Goal: Communication & Community: Answer question/provide support

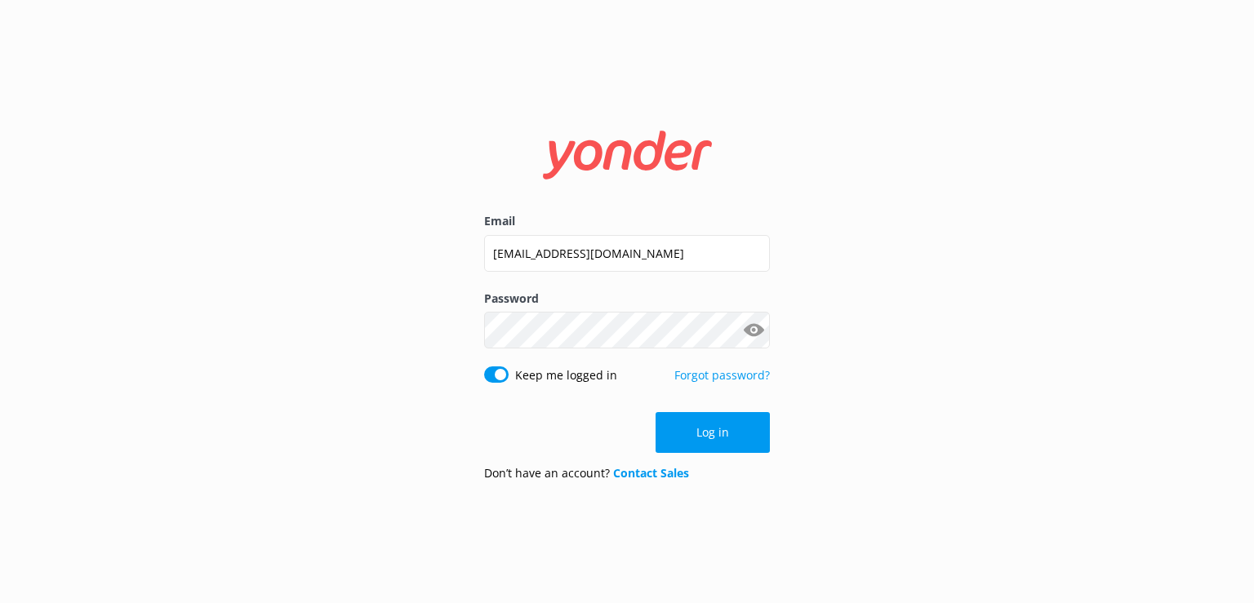
click at [707, 435] on button "Log in" at bounding box center [713, 432] width 114 height 41
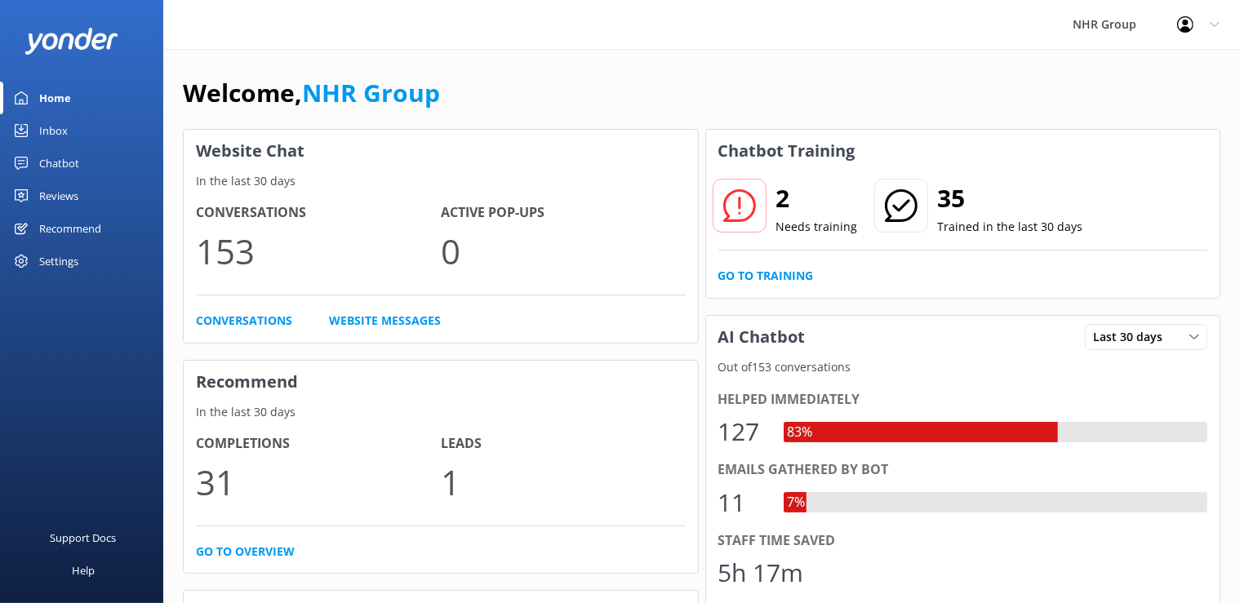
click at [47, 132] on div "Inbox" at bounding box center [53, 130] width 29 height 33
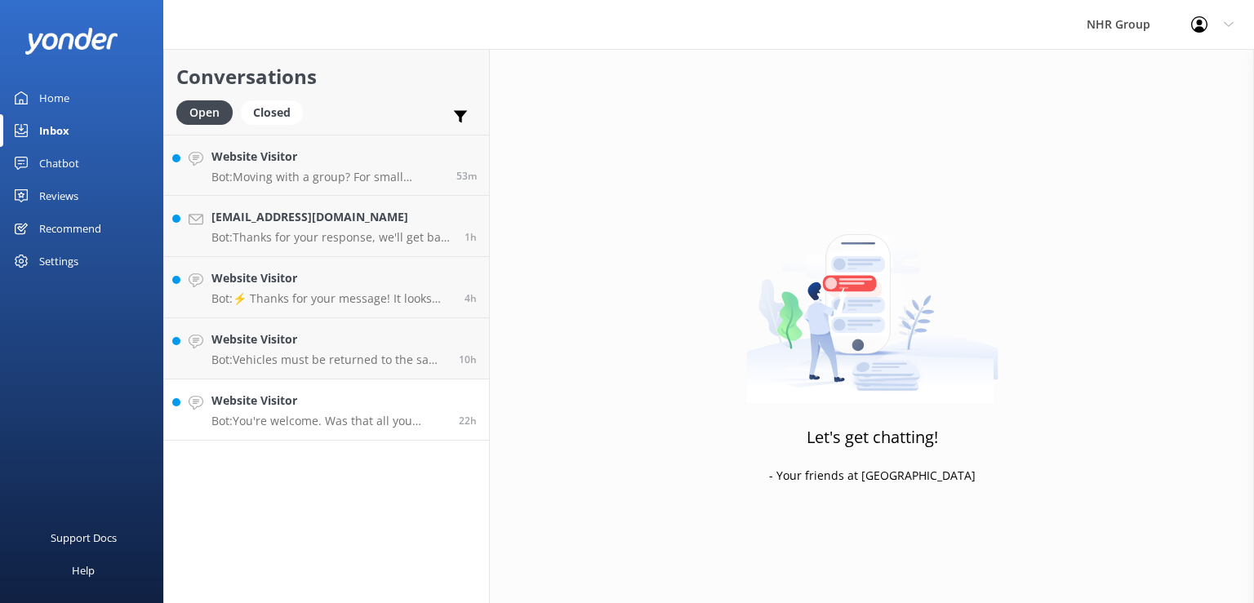
click at [379, 412] on div "Website Visitor Bot: You're welcome. Was that all you needed [DATE]?" at bounding box center [328, 410] width 235 height 36
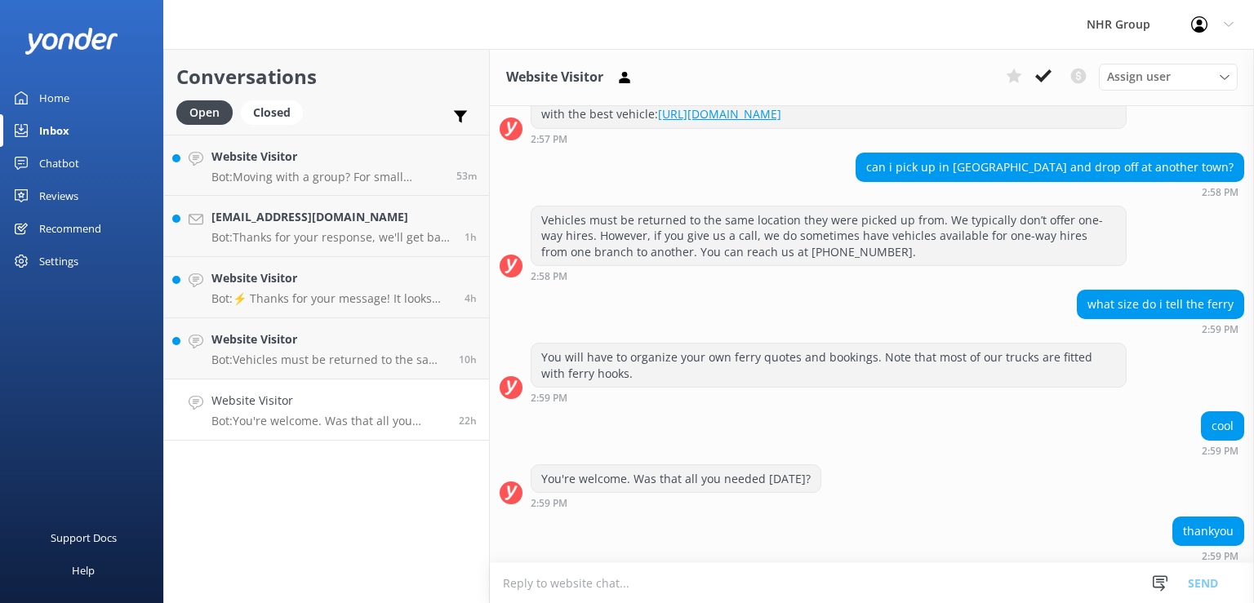
scroll to position [294, 0]
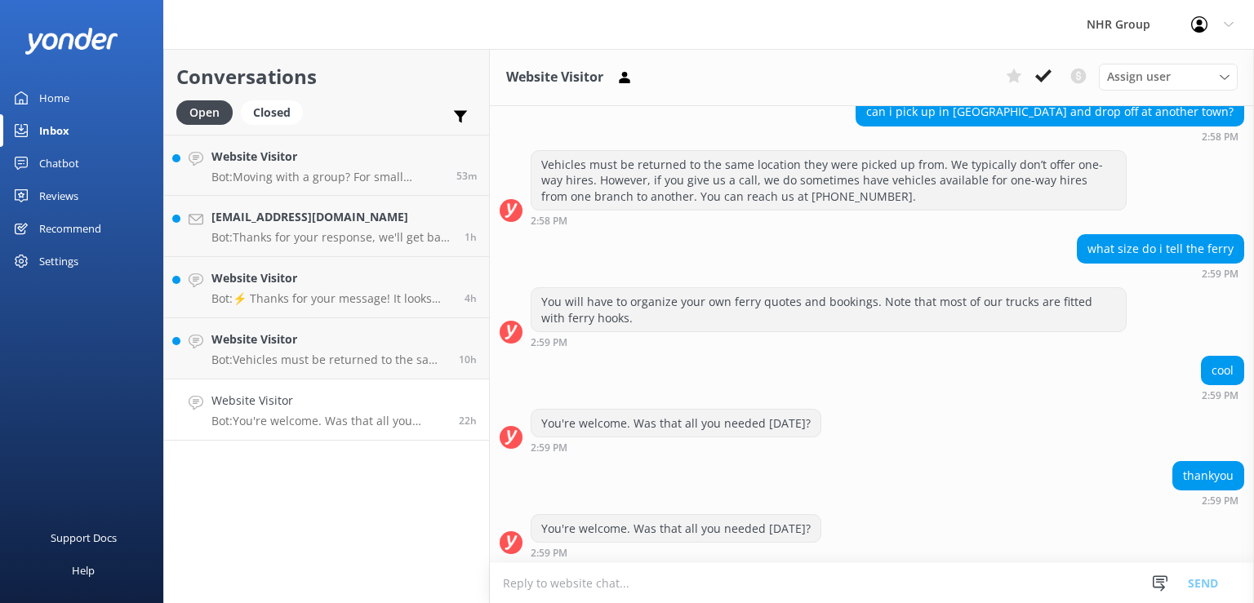
click at [766, 574] on textarea at bounding box center [872, 583] width 764 height 40
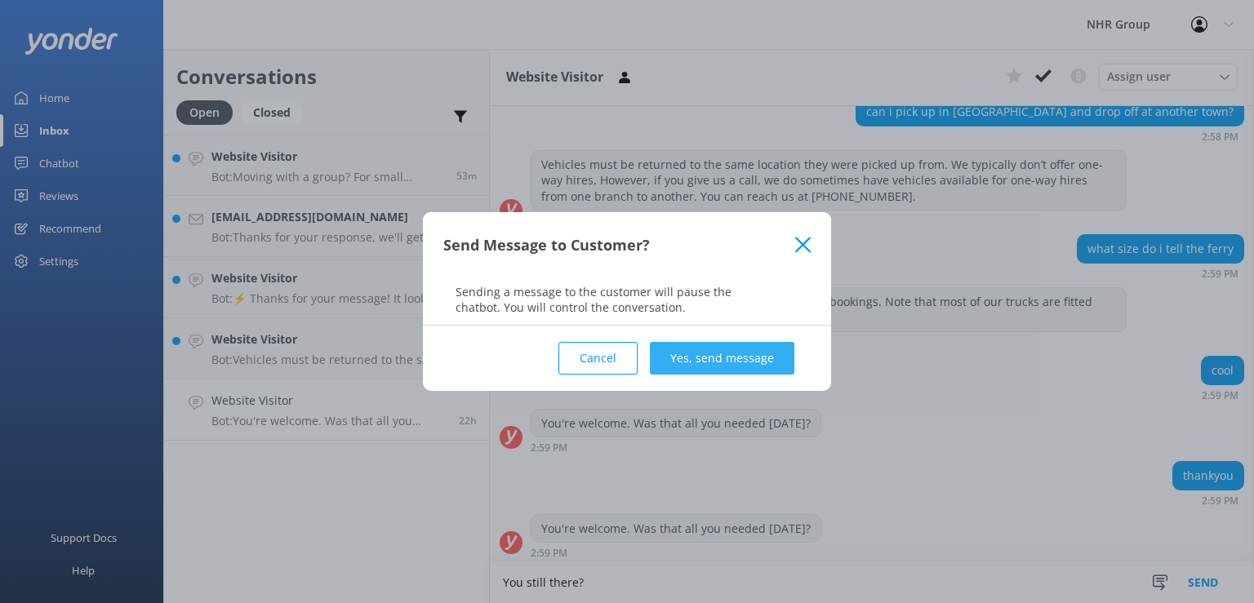
type textarea "You still there?"
click at [752, 359] on button "Yes, send message" at bounding box center [722, 358] width 145 height 33
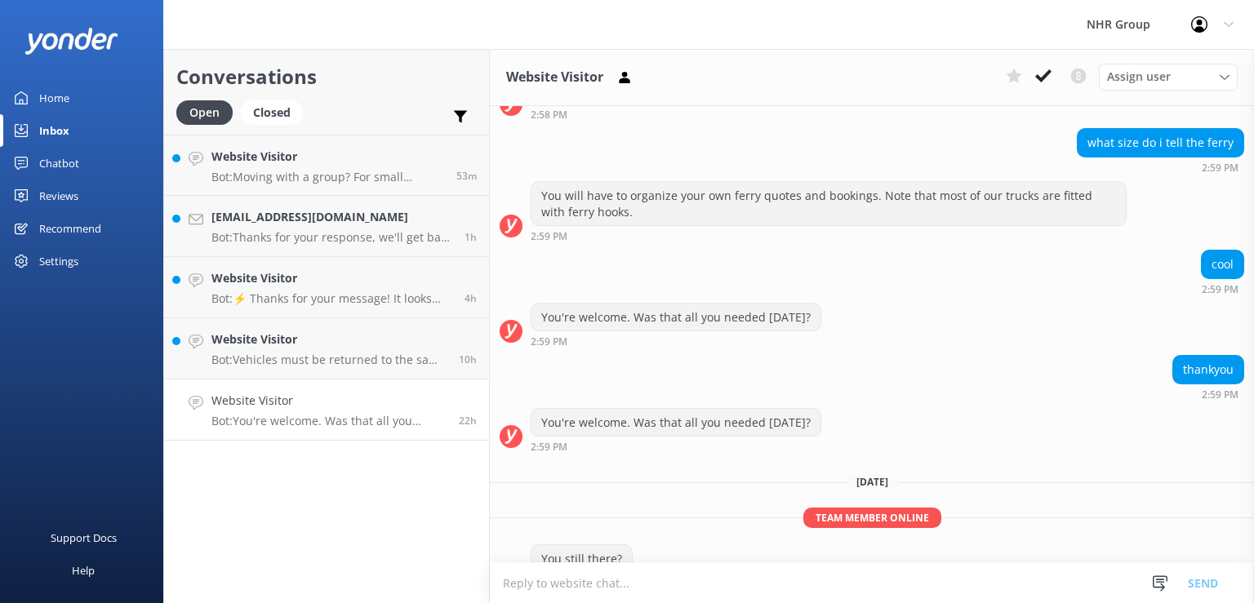
scroll to position [429, 0]
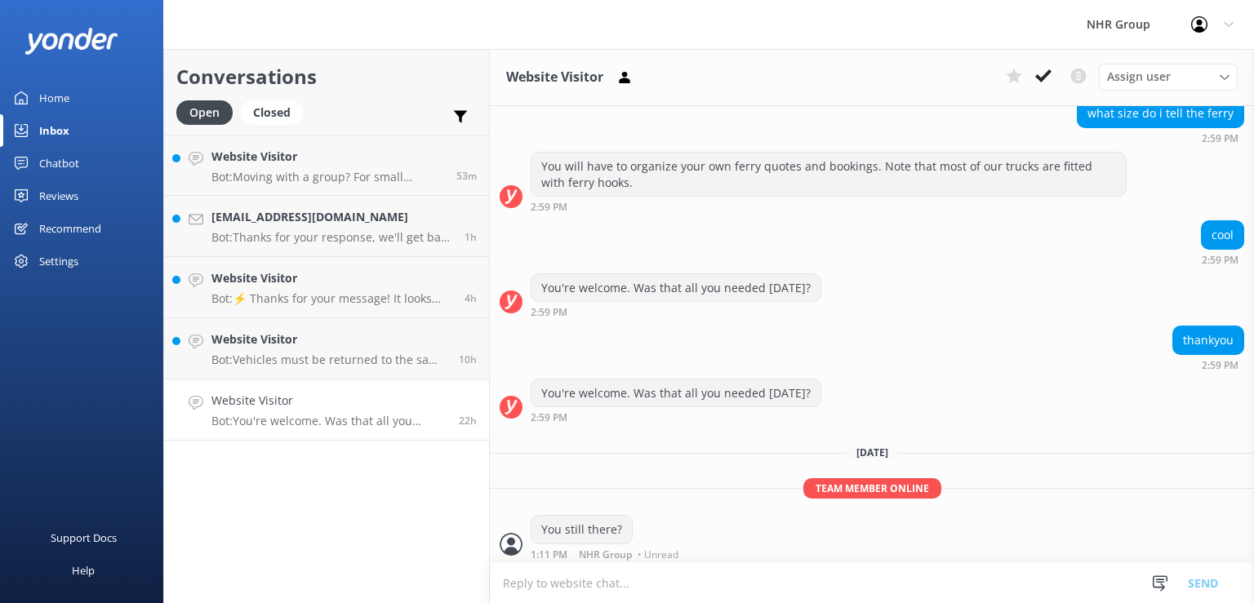
click at [694, 587] on textarea at bounding box center [872, 583] width 764 height 40
type textarea "We can provide you all of the truck details that the ferry will need when you m…"
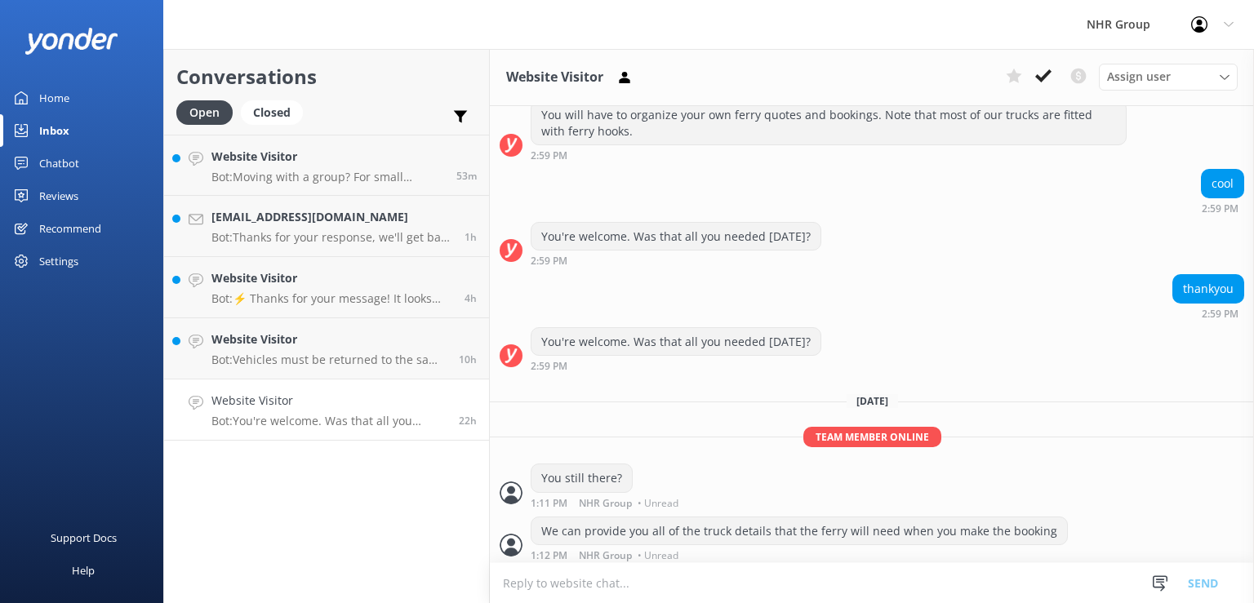
scroll to position [483, 0]
click at [1118, 482] on div "You still there? 1:11 PM NHR Group • Unread" at bounding box center [872, 484] width 764 height 45
click at [318, 351] on div "Website Visitor Bot: Vehicles must be returned to the same location they were p…" at bounding box center [328, 349] width 235 height 36
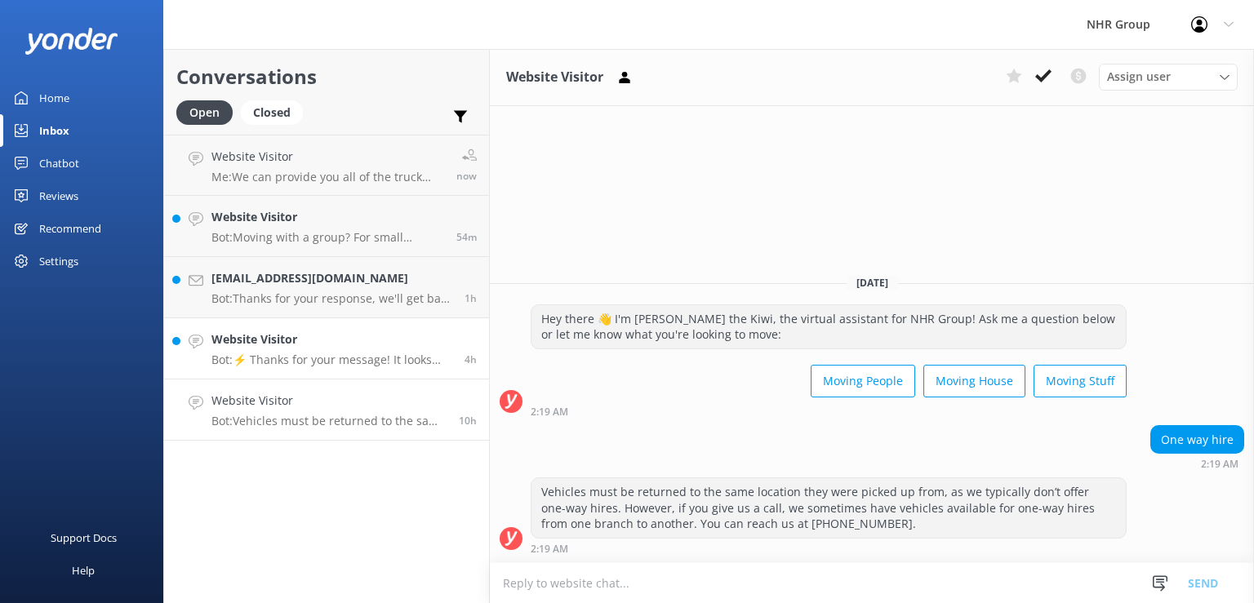
click at [363, 367] on p "Bot: ⚡ Thanks for your message! It looks like this one might be best handled by…" at bounding box center [331, 360] width 241 height 15
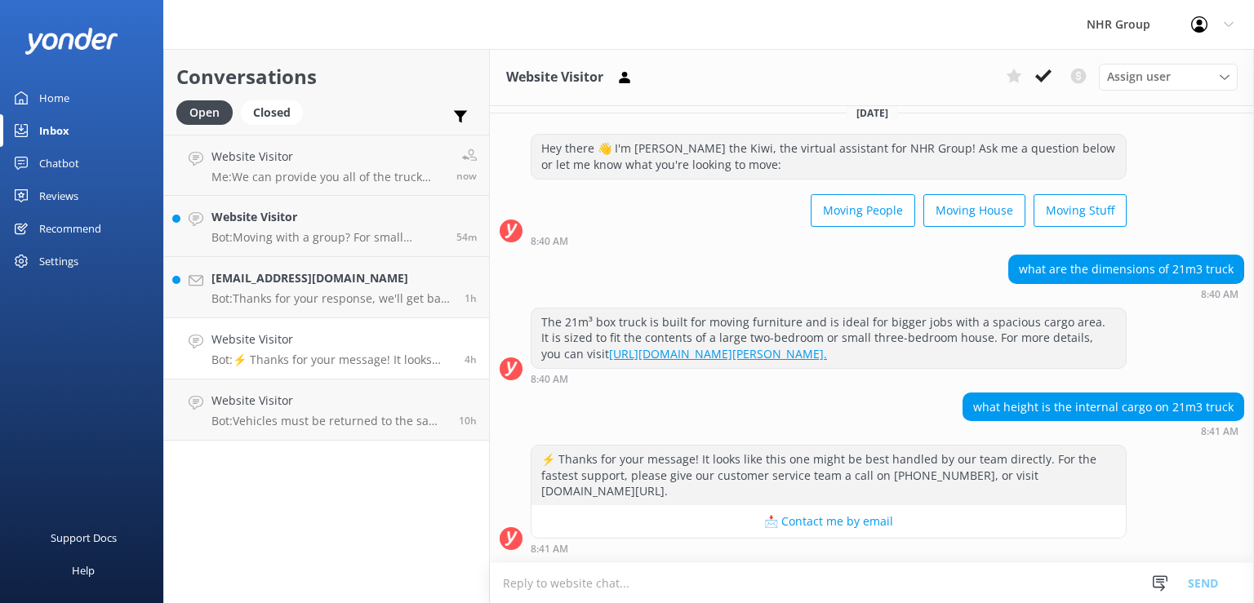
scroll to position [28, 0]
click at [300, 415] on p "Bot: Vehicles must be returned to the same location they were picked up from, a…" at bounding box center [328, 421] width 235 height 15
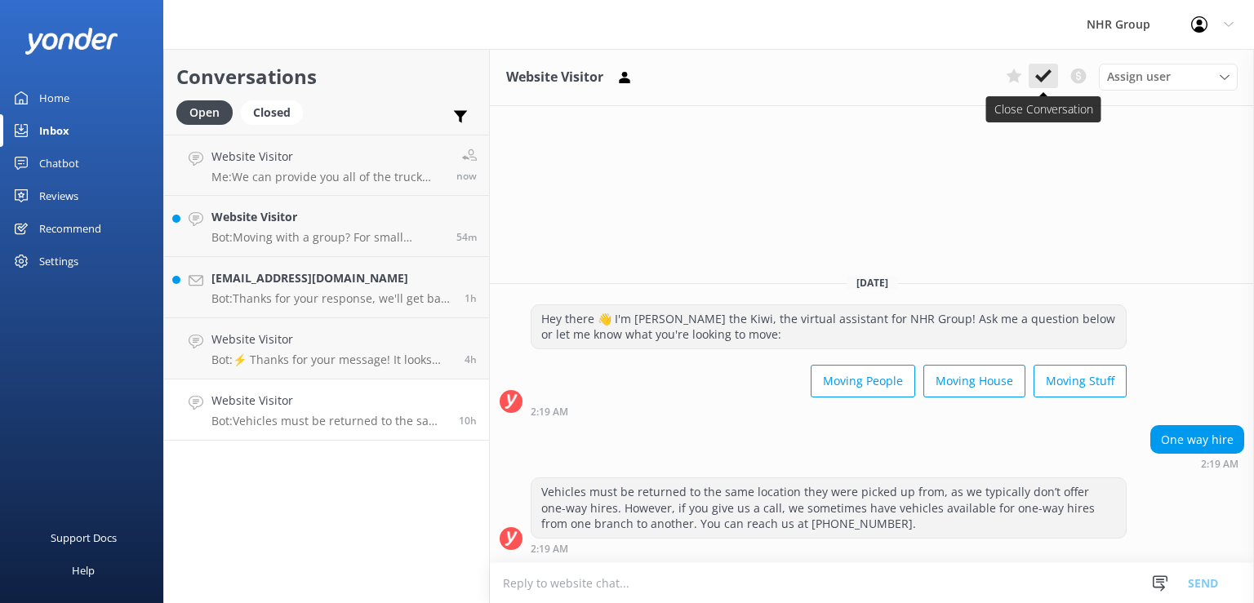
click at [1043, 78] on use at bounding box center [1043, 75] width 16 height 13
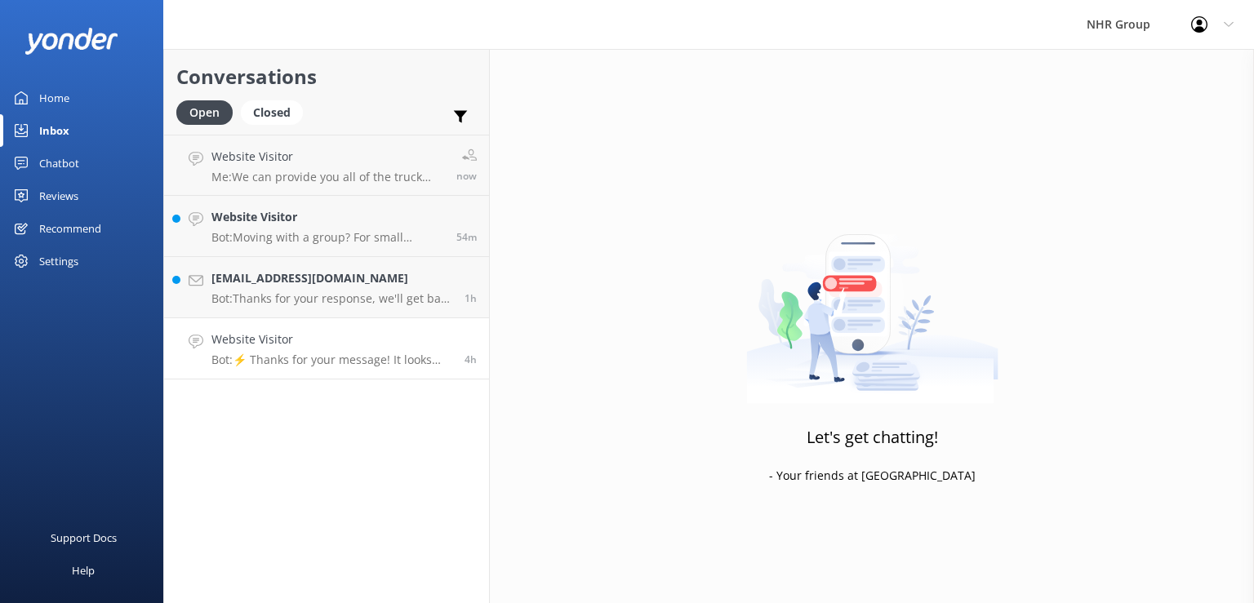
click at [359, 358] on p "Bot: ⚡ Thanks for your message! It looks like this one might be best handled by…" at bounding box center [331, 360] width 241 height 15
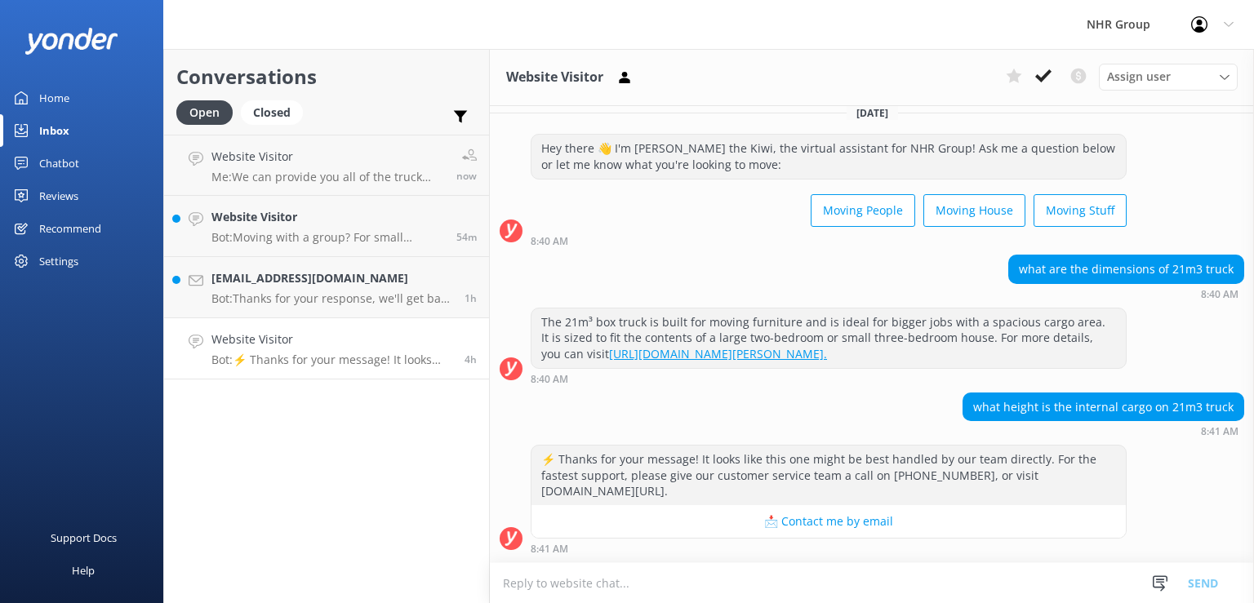
scroll to position [28, 0]
click at [959, 581] on textarea at bounding box center [872, 583] width 764 height 40
click at [772, 596] on textarea at bounding box center [872, 583] width 764 height 40
click at [685, 588] on textarea "Each 21m3 Truck Dimensions varry but they are around 1980mm high in the back bo…" at bounding box center [872, 583] width 764 height 41
click at [1012, 583] on textarea "Each 21m3 Truck Dimensions vary but they are around 1980mm high in the back box!" at bounding box center [872, 583] width 764 height 41
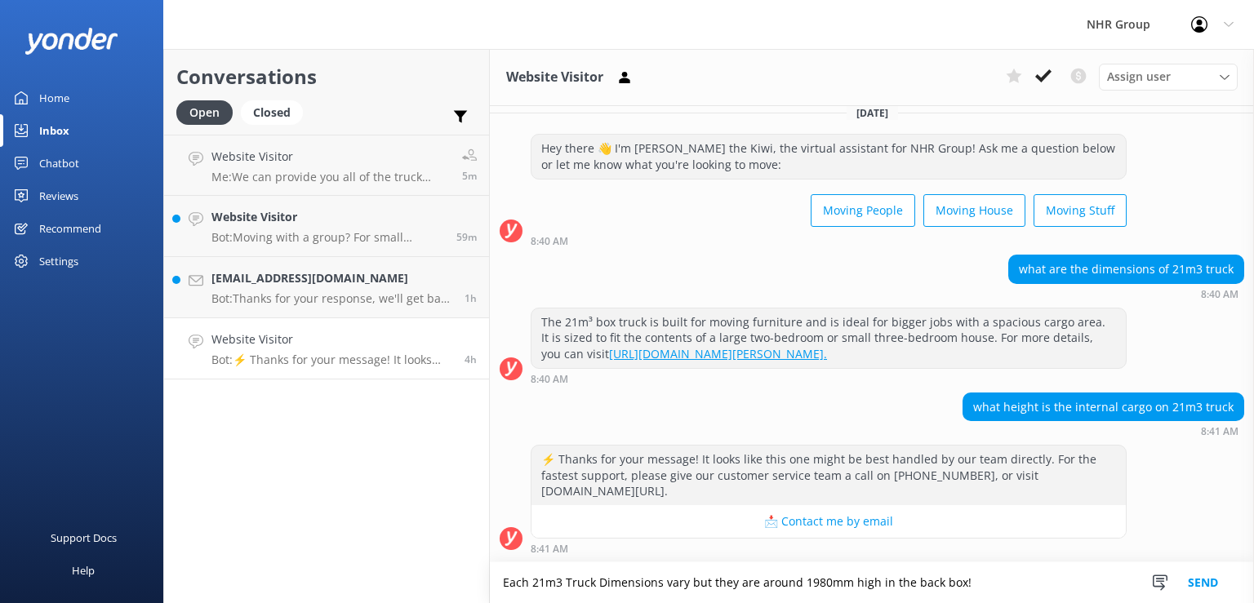
click at [974, 580] on textarea "Each 21m3 Truck Dimensions vary but they are around 1980mm high in the back box!" at bounding box center [872, 583] width 764 height 41
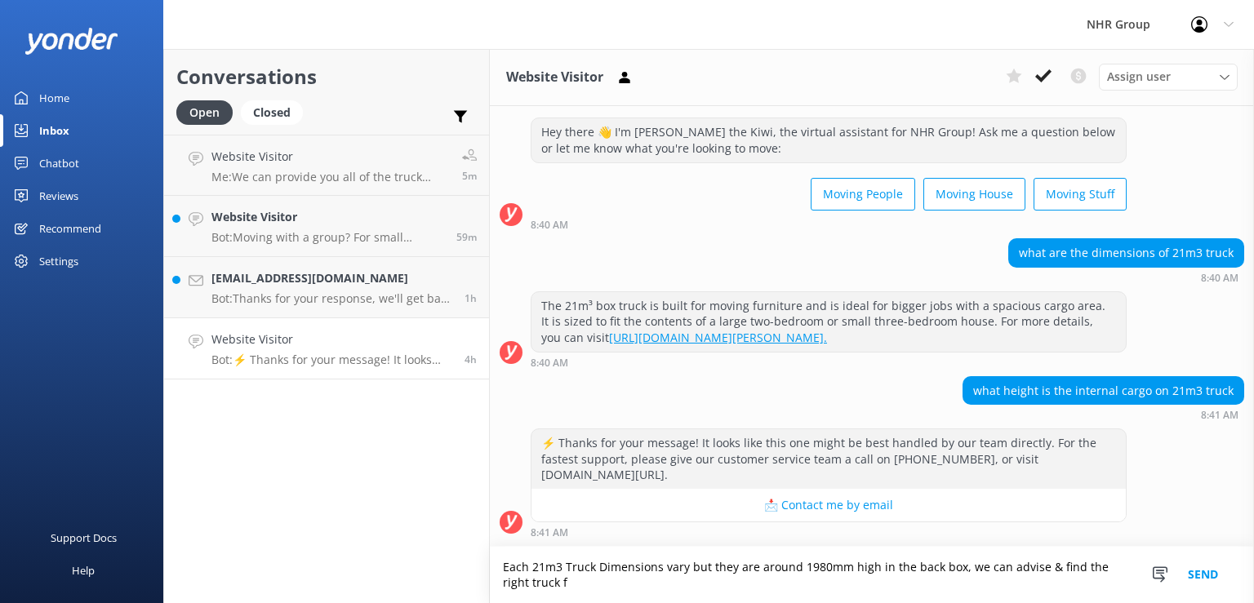
scroll to position [44, 0]
click at [710, 586] on textarea "Each 21m3 Truck Dimensions vary but they are around 1980mm high in the back box…" at bounding box center [872, 575] width 764 height 56
click at [854, 586] on textarea "Each 21m3 Truck Dimensions vary but they are around 1980mm high in the back box…" at bounding box center [872, 575] width 764 height 56
click at [812, 585] on textarea "Each 21m3 Truck Dimensions vary but they are around 1980mm high in the back box…" at bounding box center [872, 575] width 764 height 56
type textarea "Each 21m3 Truck Dimensions vary but they are around 1980mm high in the back box…"
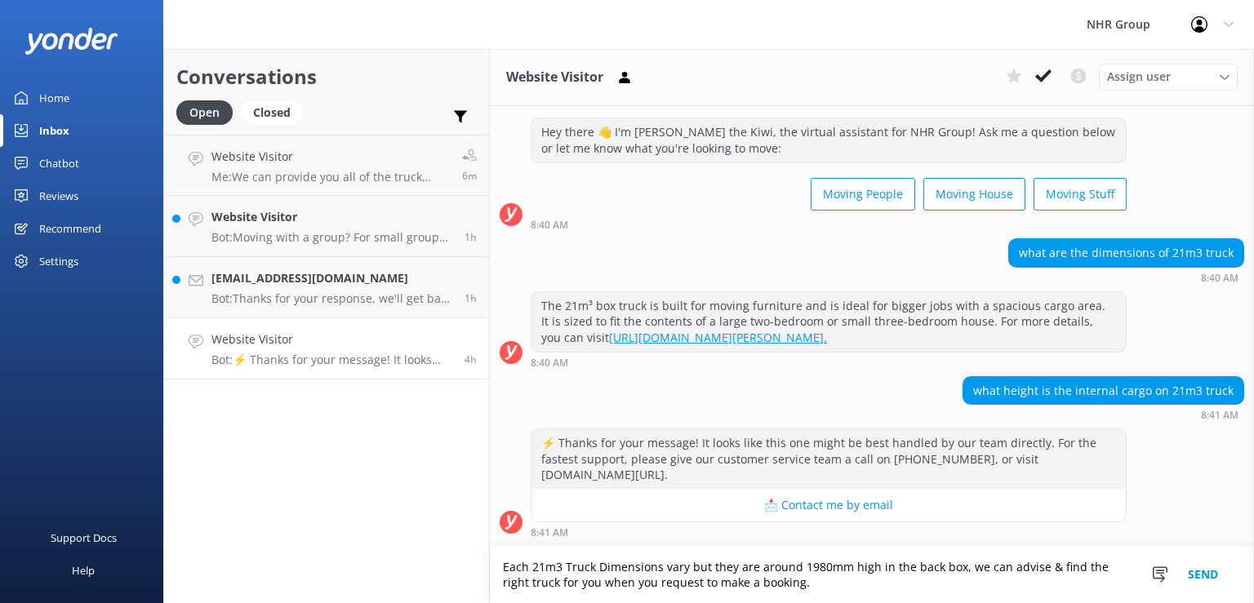
click at [1177, 514] on div "⚡ Thanks for your message! It looks like this one might be best handled by our …" at bounding box center [872, 483] width 764 height 109
click at [849, 585] on textarea "Each 21m3 Truck Dimensions vary but they are around 1980mm high in the back box…" at bounding box center [872, 575] width 764 height 56
click at [901, 592] on textarea "Each 21m3 Truck Dimensions vary but they are around 1980mm high in the back box…" at bounding box center [872, 575] width 764 height 56
click at [1205, 579] on button "Send" at bounding box center [1202, 575] width 61 height 56
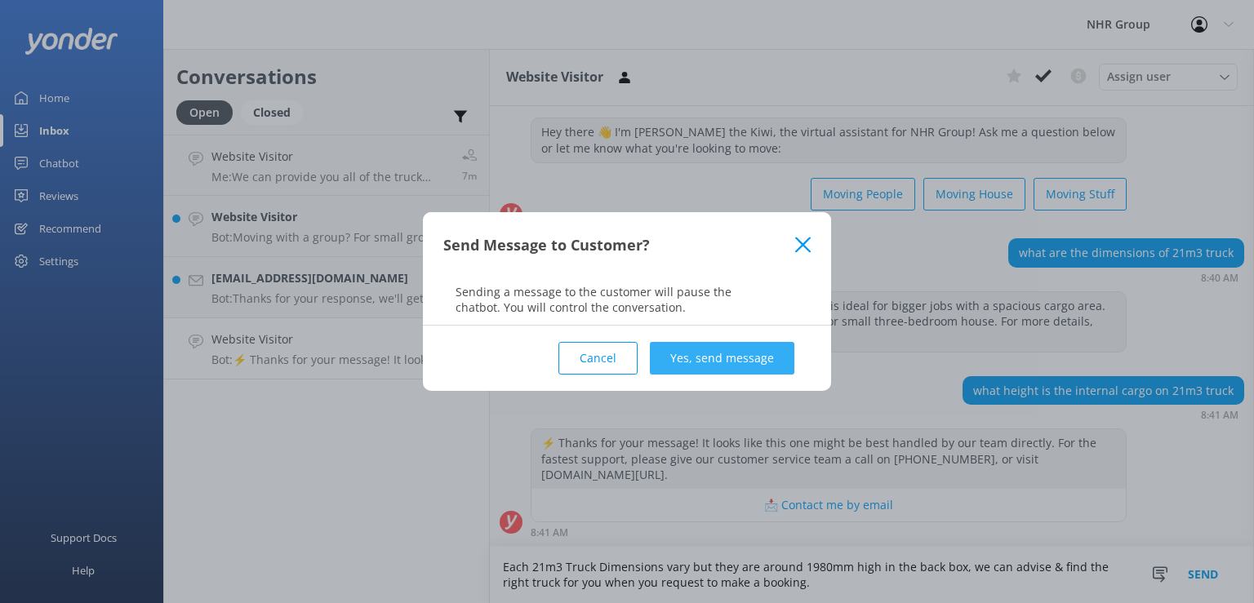
click at [739, 357] on button "Yes, send message" at bounding box center [722, 358] width 145 height 33
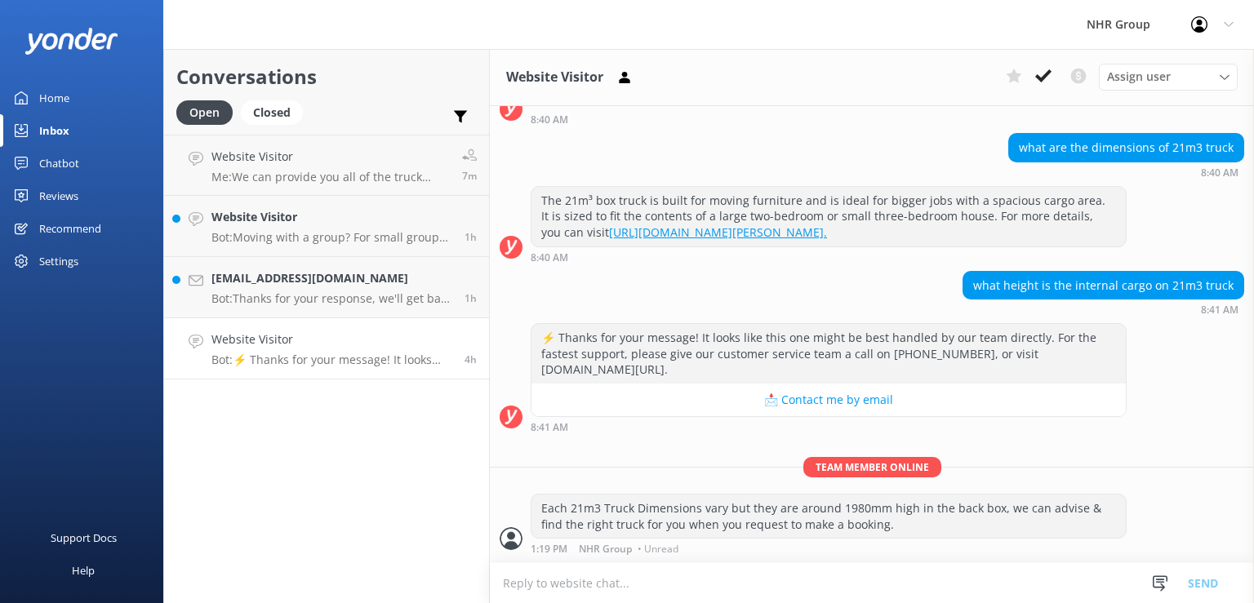
scroll to position [149, 0]
click at [1201, 434] on div "⚡ Thanks for your message! It looks like this one might be best handled by our …" at bounding box center [872, 382] width 764 height 118
click at [314, 292] on p "Bot: Thanks for your response, we'll get back to you as soon as we can during o…" at bounding box center [331, 298] width 241 height 15
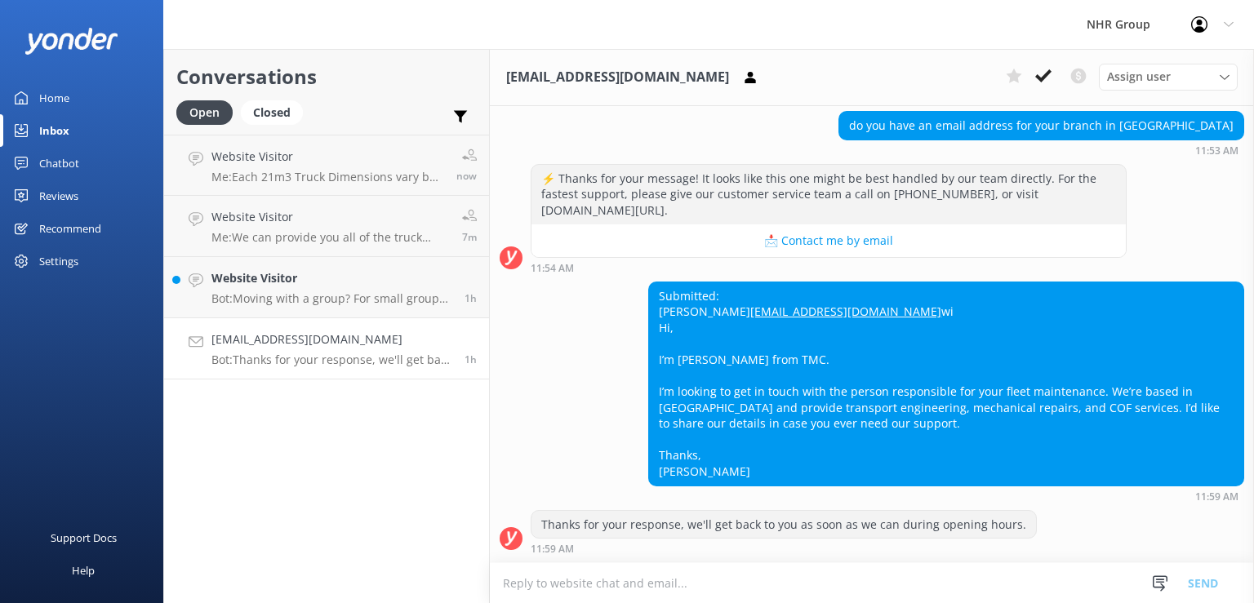
scroll to position [171, 0]
click at [1132, 548] on div "Thanks for your response, we'll get back to you as soon as we can during openin…" at bounding box center [872, 532] width 764 height 45
click at [1120, 534] on div "Thanks for your response, we'll get back to you as soon as we can during openin…" at bounding box center [872, 532] width 764 height 45
click at [1070, 523] on div "Thanks for your response, we'll get back to you as soon as we can during openin…" at bounding box center [872, 532] width 764 height 45
click at [1080, 522] on div "Thanks for your response, we'll get back to you as soon as we can during openin…" at bounding box center [872, 532] width 764 height 45
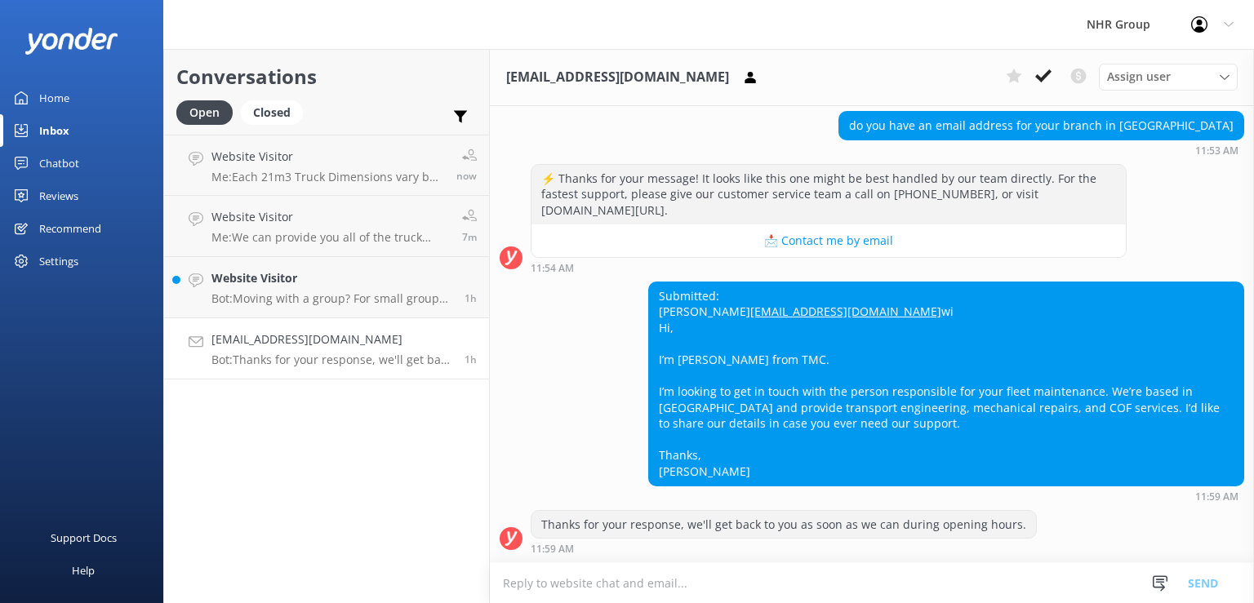
click at [821, 568] on textarea at bounding box center [872, 583] width 764 height 40
drag, startPoint x: 826, startPoint y: 578, endPoint x: 705, endPoint y: 610, distance: 125.7
click at [705, 603] on textarea "I will pass your details forward to the workshop manager" at bounding box center [872, 583] width 764 height 41
click at [894, 587] on textarea "I will pass your details forward to the appropriate manager & if he is" at bounding box center [872, 583] width 764 height 41
drag, startPoint x: 890, startPoint y: 580, endPoint x: 411, endPoint y: 606, distance: 479.1
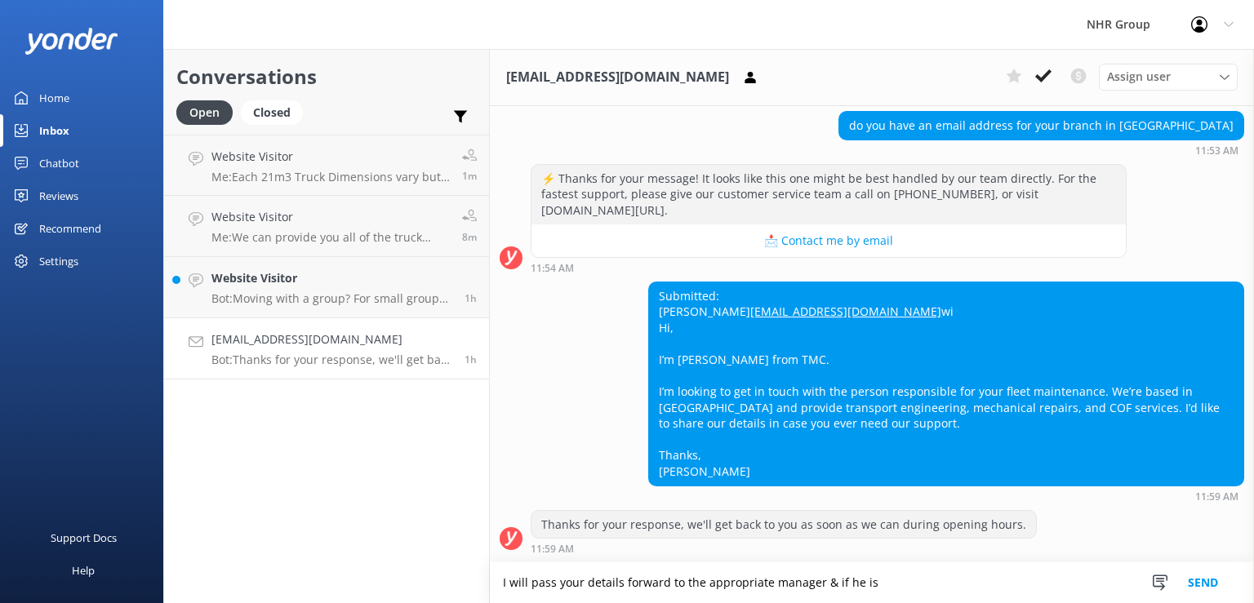
click at [490, 603] on textarea "I will pass your details forward to the appropriate manager & if he is" at bounding box center [872, 583] width 764 height 41
click at [763, 586] on textarea "Hi There, I have ran this past the manager responsable for work shop maintinance" at bounding box center [872, 583] width 764 height 41
click at [919, 587] on textarea "Hi There, I have ran this past the manager responsible for work shop maintinance" at bounding box center [872, 583] width 764 height 41
click at [1022, 570] on textarea "Hi There, I have ran this past the manager responsible for work shop maintenance" at bounding box center [872, 583] width 764 height 41
click at [1022, 588] on textarea "Hi There, I have ran this past the manager responsible for work shop maintenance" at bounding box center [872, 583] width 764 height 41
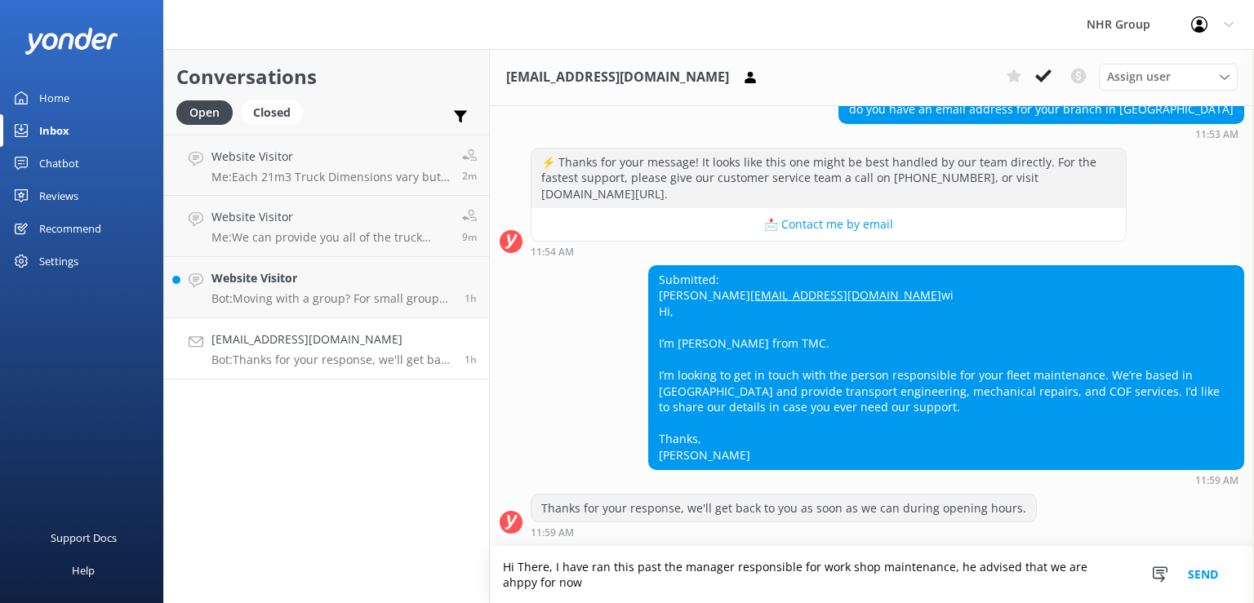
scroll to position [188, 0]
click at [915, 589] on textarea "Hi There, I have ran this past the manager responsible for work shop maintenanc…" at bounding box center [872, 575] width 764 height 56
drag, startPoint x: 948, startPoint y: 586, endPoint x: 568, endPoint y: 586, distance: 379.6
click at [568, 586] on textarea "Hi There, I have ran this past the manager responsible for work shop maintenanc…" at bounding box center [872, 575] width 764 height 56
click at [927, 589] on textarea "Hi There, I have ran this past the manager responsible for work shop maintenanc…" at bounding box center [872, 575] width 764 height 56
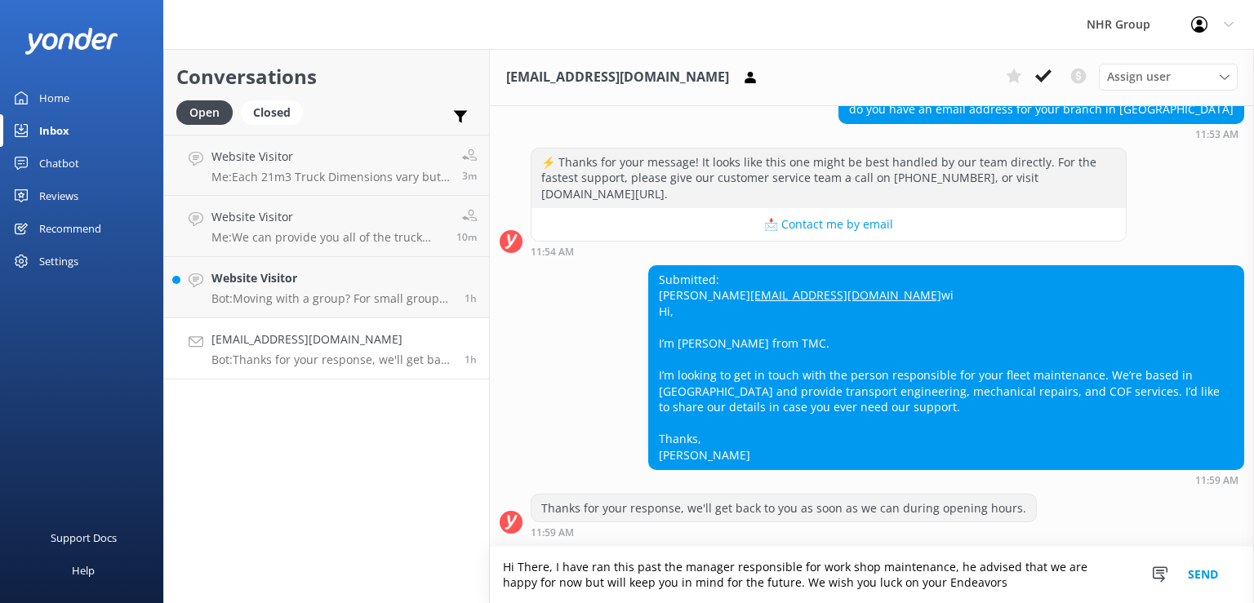
click at [992, 588] on textarea "Hi There, I have ran this past the manager responsible for work shop maintenanc…" at bounding box center [872, 575] width 764 height 56
click at [567, 588] on textarea "Hi There, I have ran this past the manager responsible for work shop maintenanc…" at bounding box center [872, 575] width 764 height 56
click at [765, 586] on textarea "Hi There, I have ran this past the manager responsible for work shop maintenanc…" at bounding box center [872, 575] width 764 height 56
click at [994, 586] on textarea "Hi There, I have ran this past the manager responsible for work shop maintenanc…" at bounding box center [872, 575] width 764 height 56
click at [523, 567] on textarea "Hi There, I have ran this past the manager responsible for work shop maintenanc…" at bounding box center [872, 575] width 764 height 56
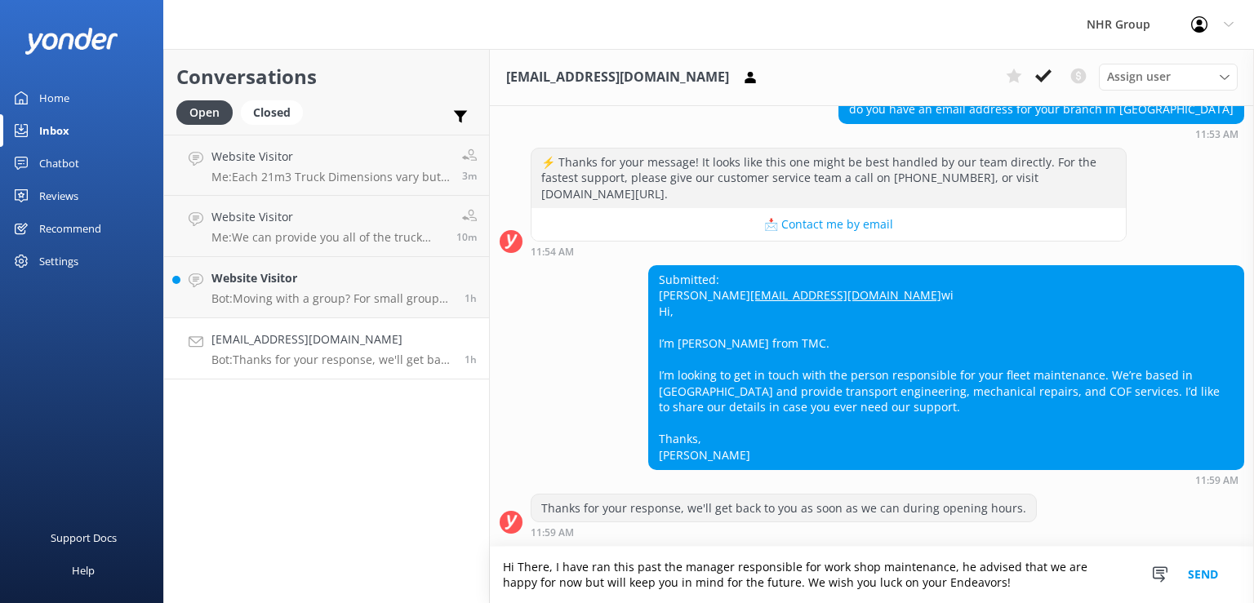
click at [523, 567] on textarea "Hi There, I have ran this past the manager responsible for work shop maintenanc…" at bounding box center [872, 575] width 764 height 56
click at [979, 586] on textarea "Hi [PERSON_NAME], I have ran this past the manager responsible for work shop ma…" at bounding box center [872, 575] width 764 height 56
type textarea "Hi [PERSON_NAME], I have ran this past the manager responsible for work shop ma…"
click at [1194, 569] on button "Send" at bounding box center [1202, 575] width 61 height 56
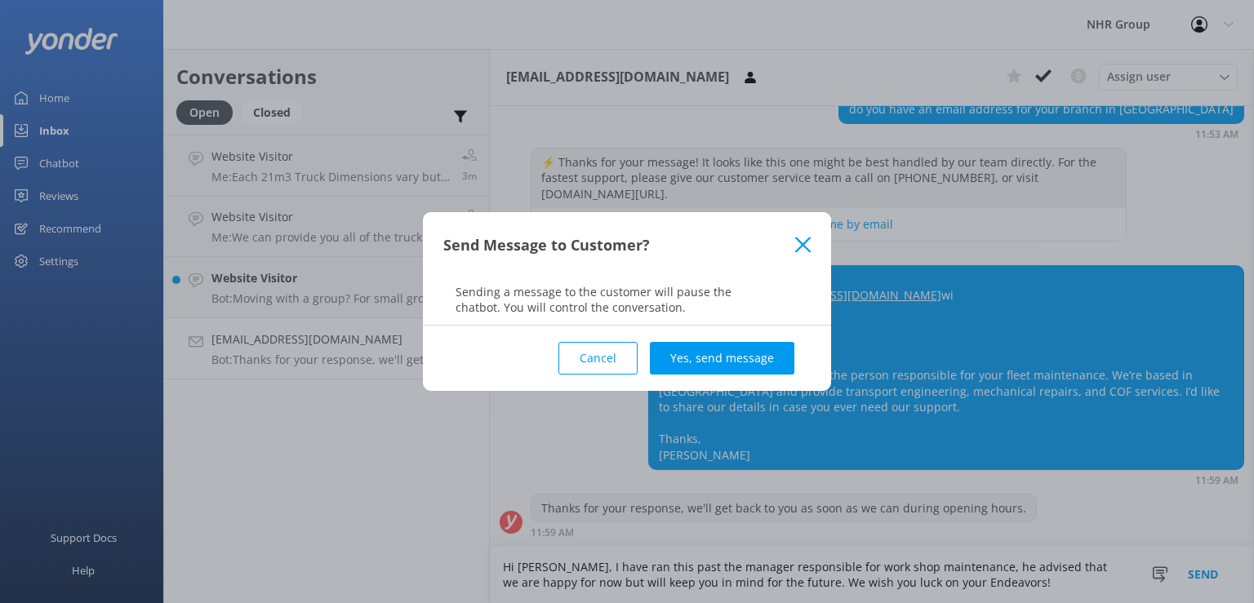
drag, startPoint x: 719, startPoint y: 353, endPoint x: 857, endPoint y: 469, distance: 180.2
click at [857, 470] on div "Send Message to Customer? Sending a message to the customer will pause the chat…" at bounding box center [627, 301] width 1254 height 603
click at [767, 362] on button "Yes, send message" at bounding box center [722, 358] width 145 height 33
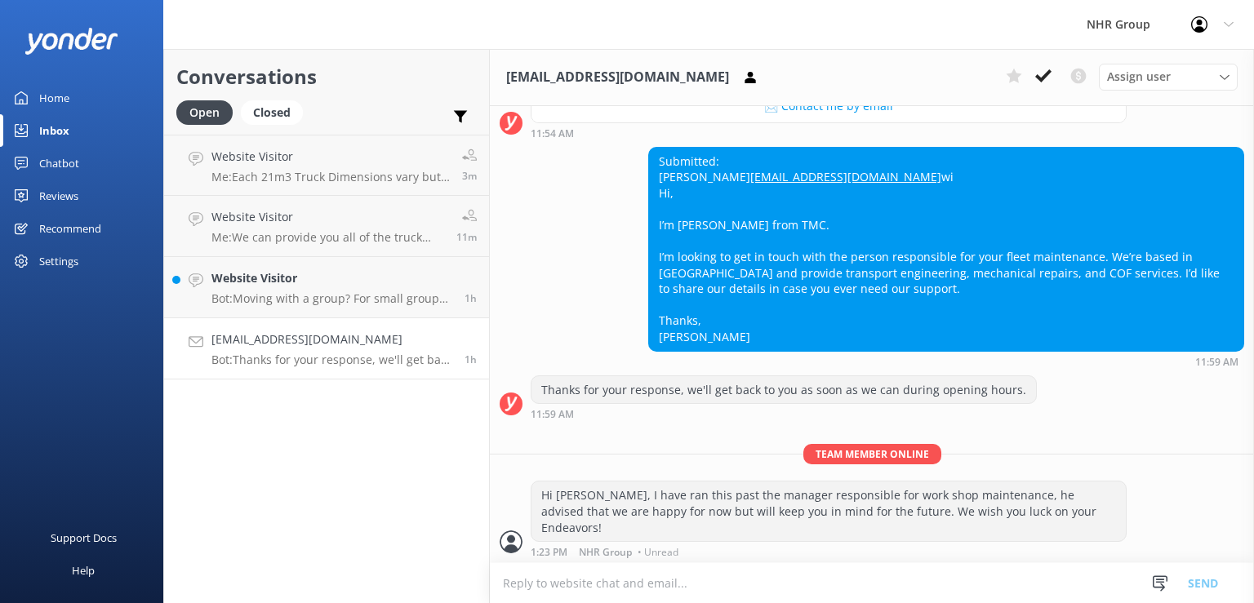
scroll to position [294, 0]
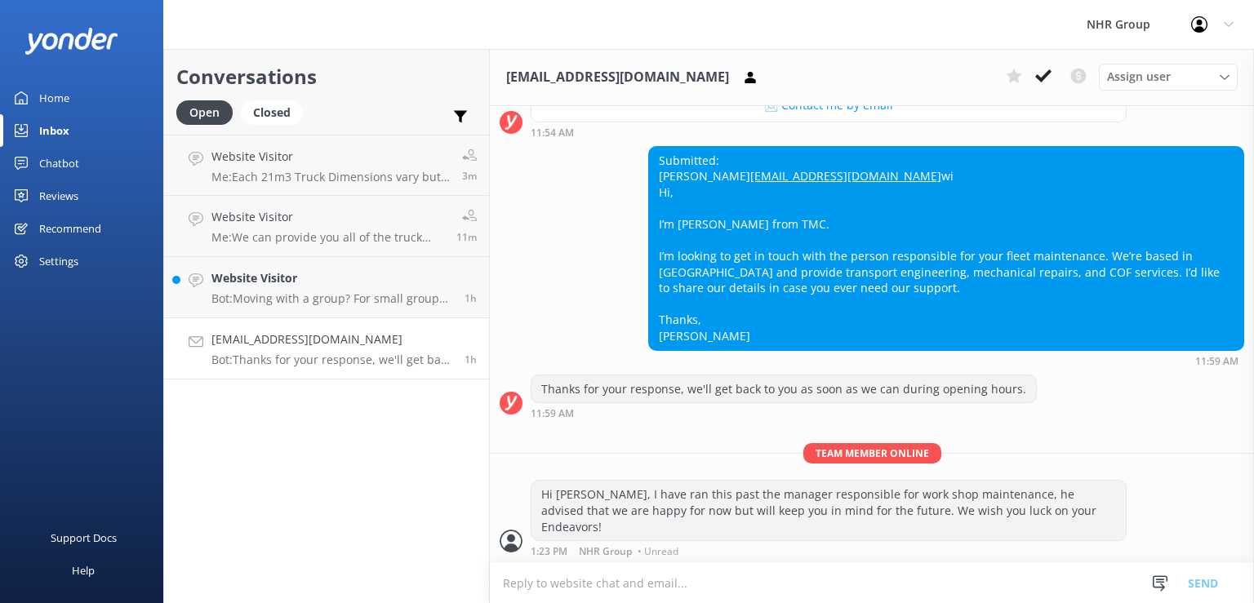
click at [304, 464] on div "Conversations Open Closed Important Converted Assigned to me Unassigned Website…" at bounding box center [326, 326] width 327 height 554
click at [288, 354] on p "Bot: Thanks for your response, we'll get back to you as soon as we can during o…" at bounding box center [331, 360] width 241 height 15
click at [283, 486] on div "Conversations Open Closed Important Converted Assigned to me Unassigned Website…" at bounding box center [326, 326] width 327 height 554
click at [394, 348] on h4 "[EMAIL_ADDRESS][DOMAIN_NAME]" at bounding box center [331, 340] width 241 height 18
click at [1043, 81] on use at bounding box center [1043, 75] width 16 height 13
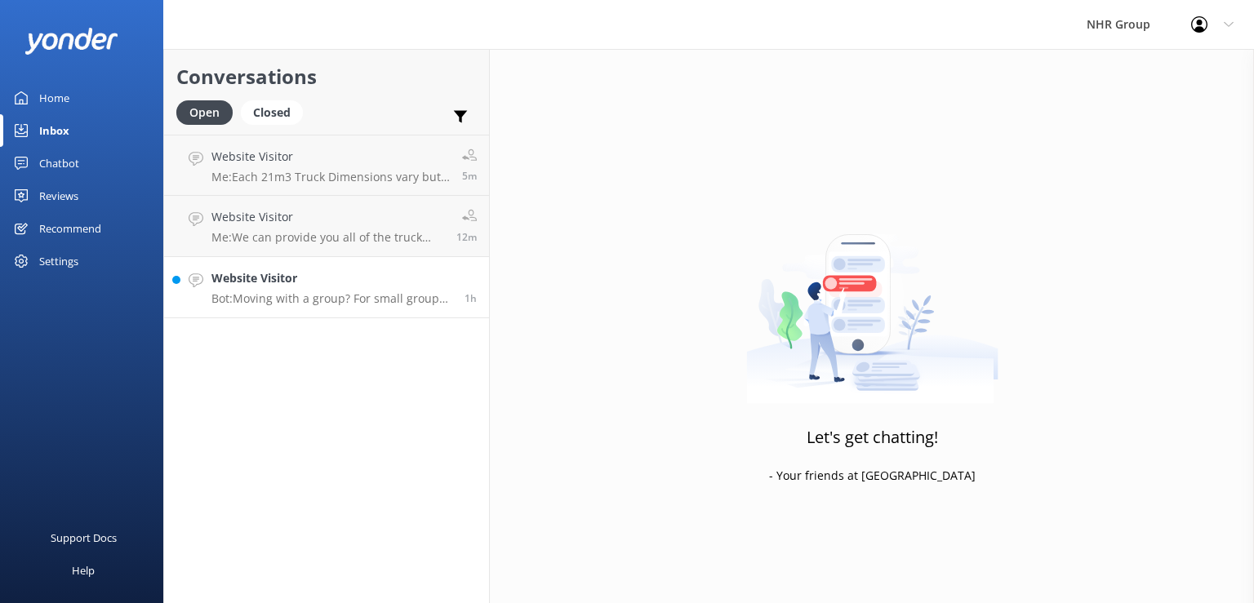
click at [374, 305] on p "Bot: Moving with a group? For small groups of 1–5 people, you can enquire about…" at bounding box center [331, 298] width 241 height 15
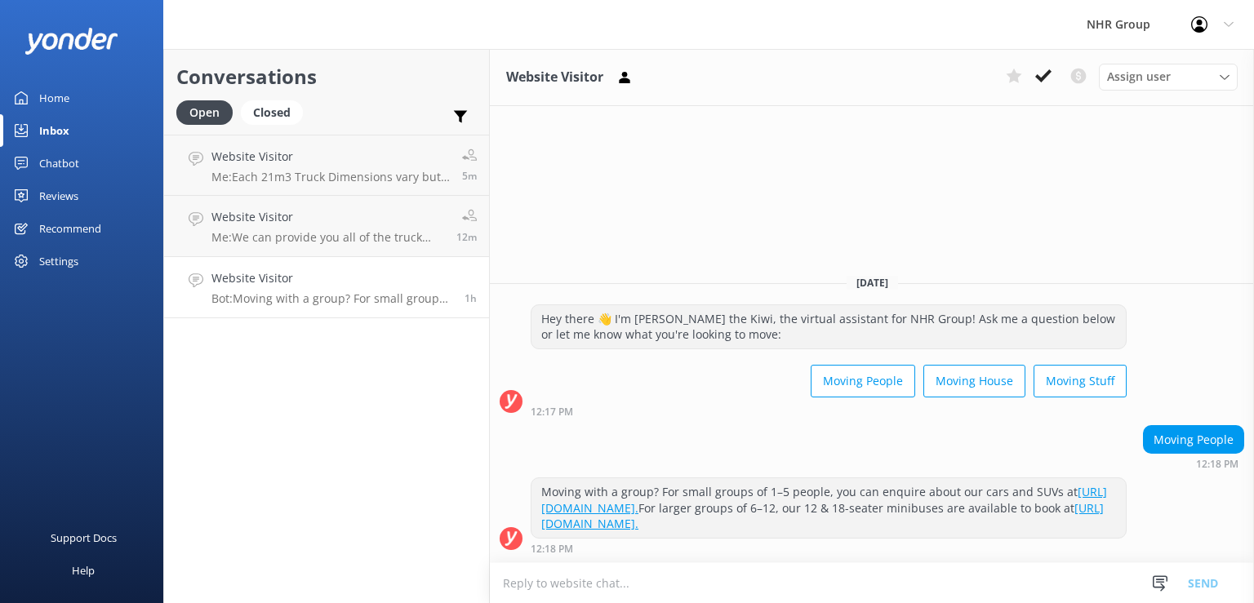
click at [342, 429] on div "Conversations Open Closed Important Converted Assigned to me Unassigned Website…" at bounding box center [326, 326] width 327 height 554
click at [268, 223] on h4 "Website Visitor" at bounding box center [327, 217] width 233 height 18
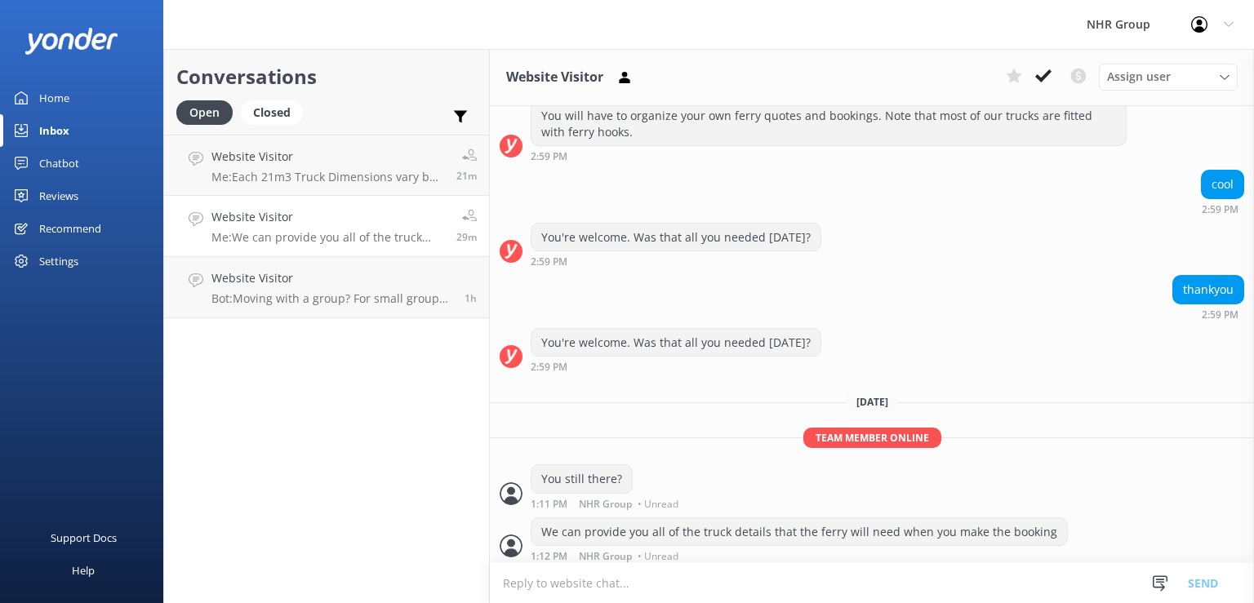
scroll to position [483, 0]
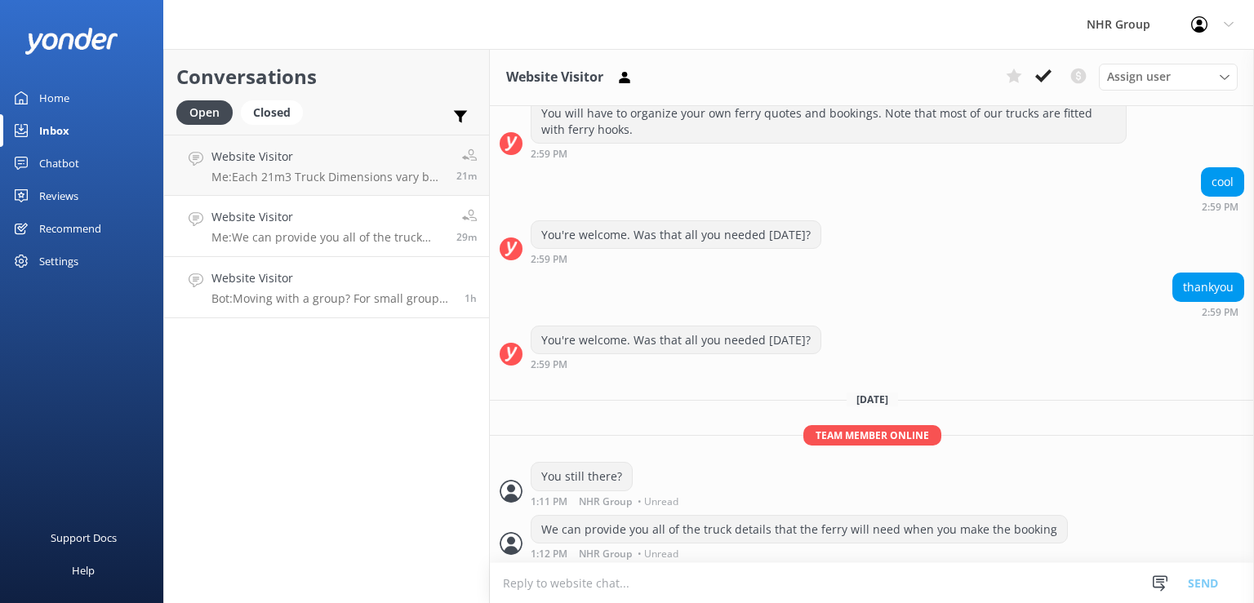
click at [316, 301] on p "Bot: Moving with a group? For small groups of 1–5 people, you can enquire about…" at bounding box center [331, 298] width 241 height 15
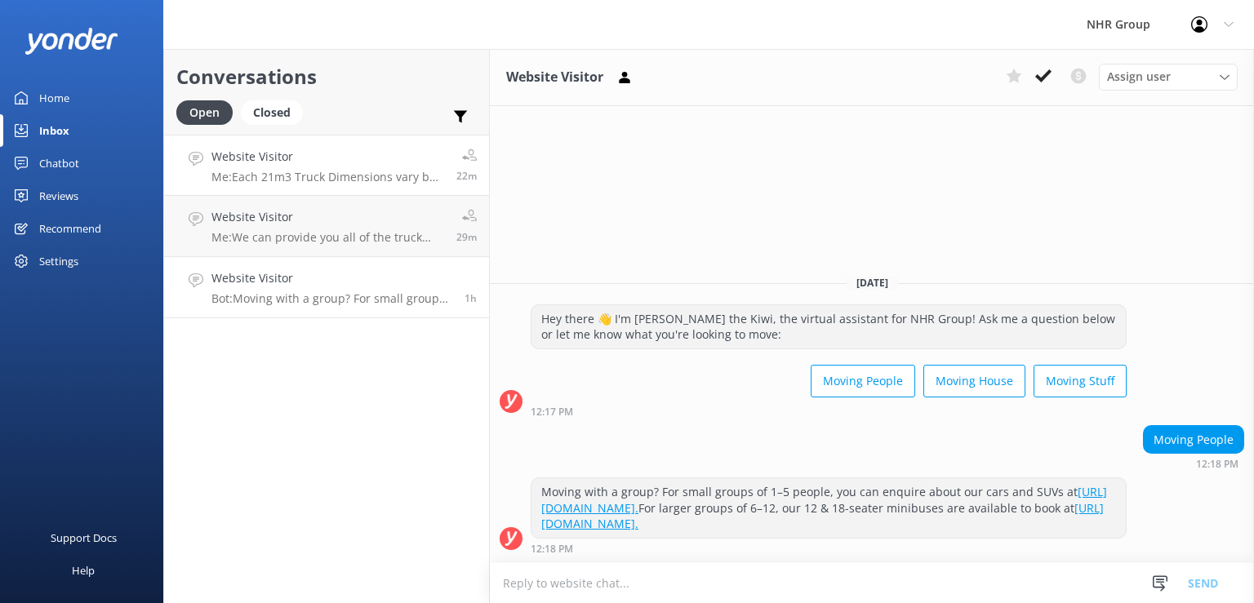
click at [274, 173] on p "Me: Each 21m3 Truck Dimensions vary but they are around 1980mm high in the back…" at bounding box center [327, 177] width 233 height 15
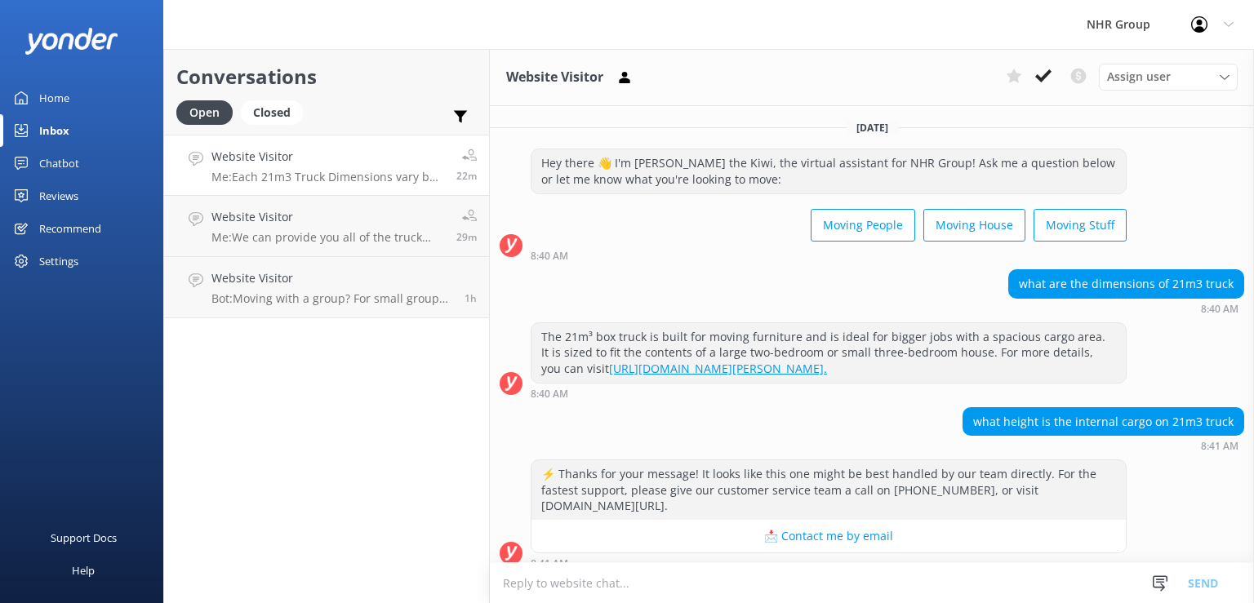
scroll to position [149, 0]
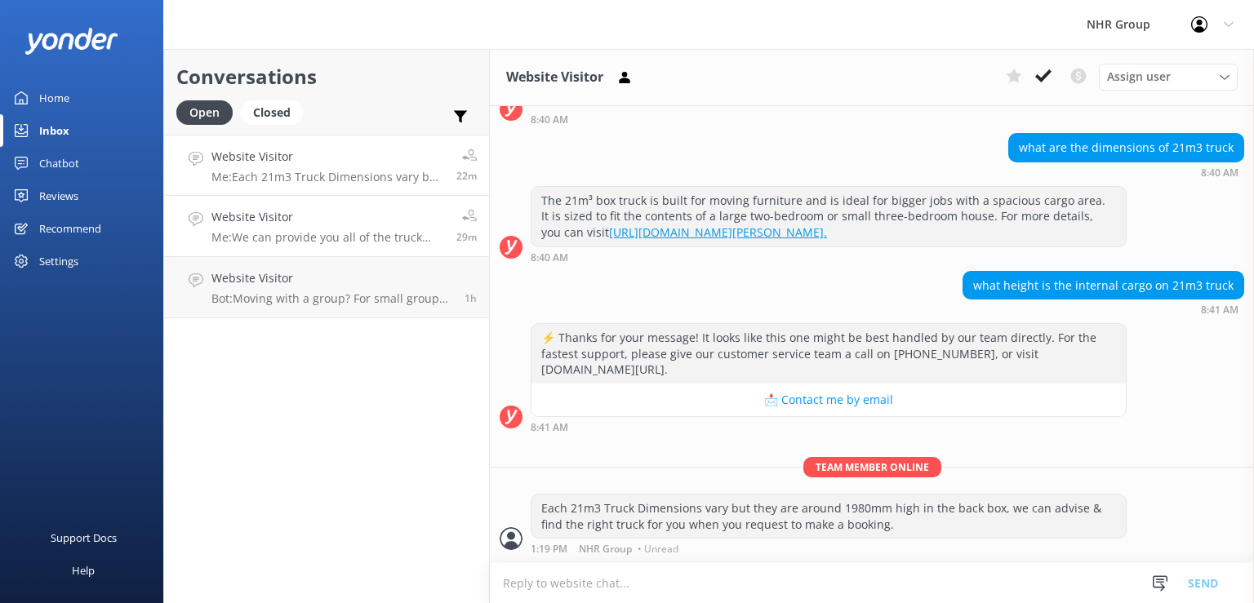
click at [312, 228] on div "Website Visitor Me: We can provide you all of the truck details that the ferry …" at bounding box center [327, 226] width 233 height 36
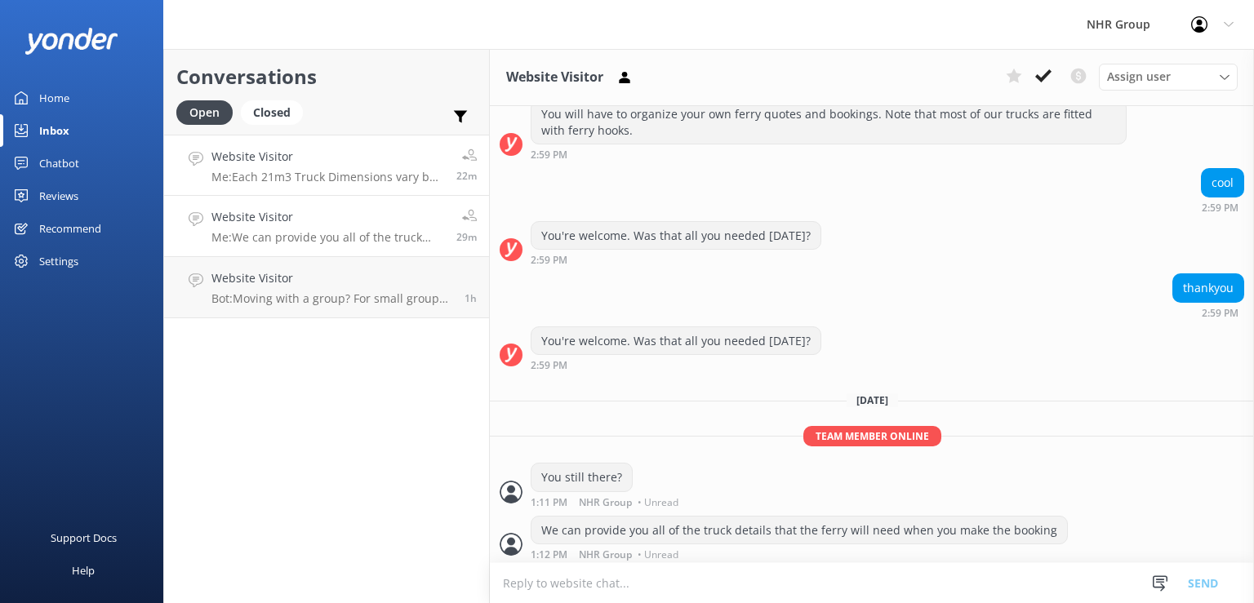
scroll to position [483, 0]
click at [318, 169] on div "Website Visitor Me: Each 21m3 Truck Dimensions vary but they are around 1980mm …" at bounding box center [327, 165] width 233 height 35
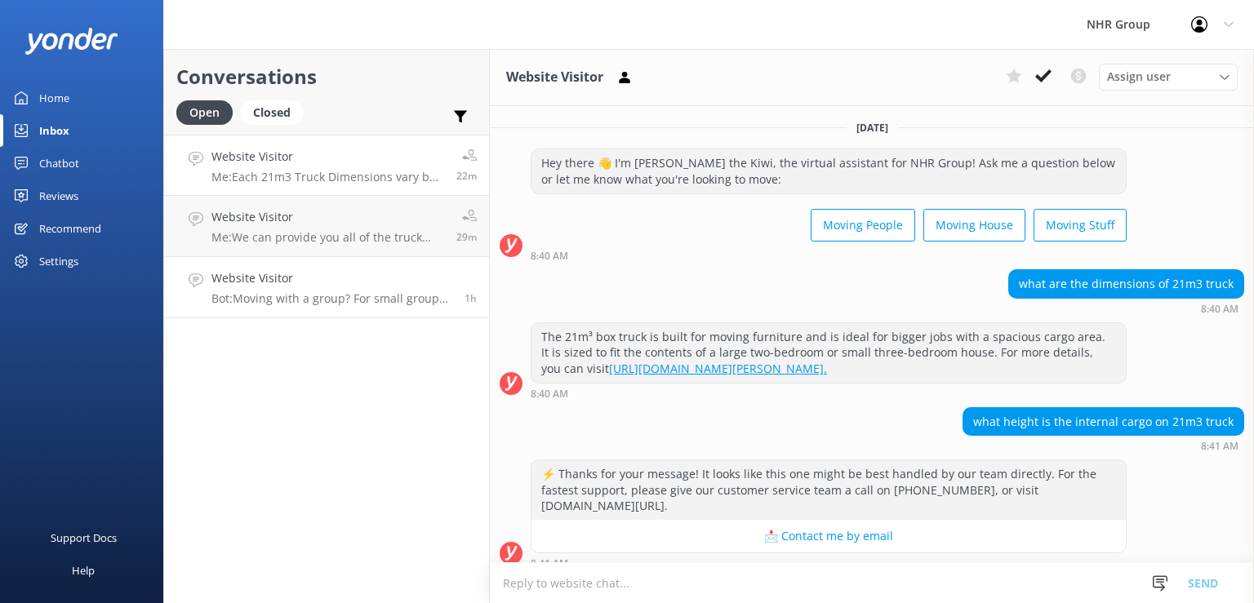
click at [290, 260] on link "Website Visitor Bot: Moving with a group? For small groups of 1–5 people, you c…" at bounding box center [326, 287] width 325 height 61
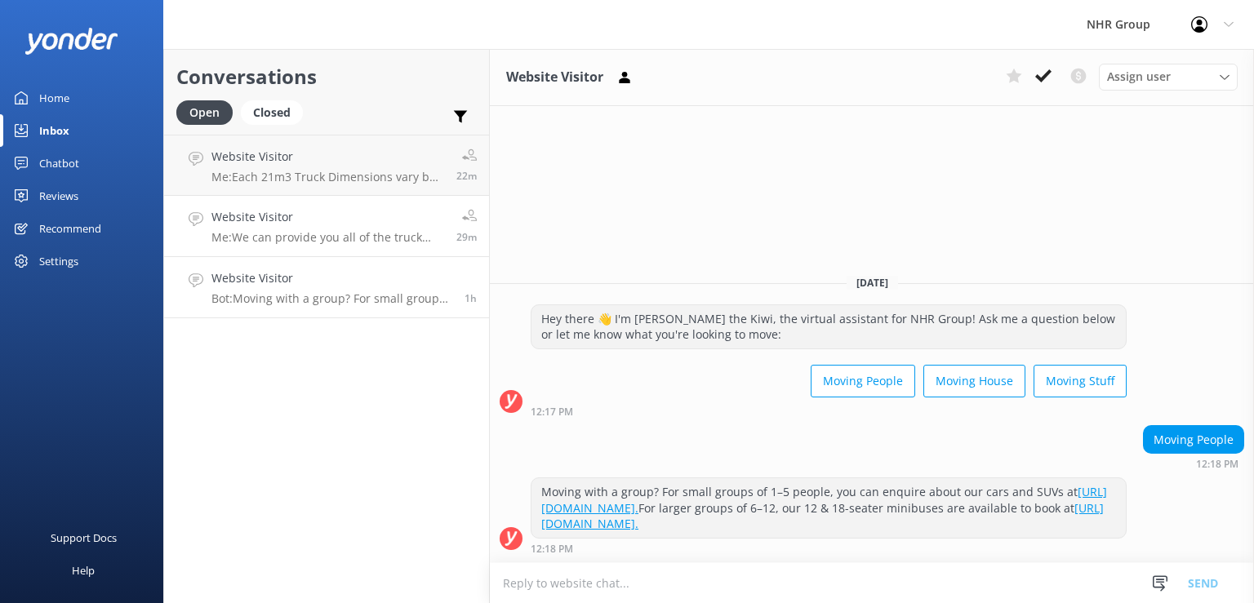
click at [300, 245] on link "Website Visitor Me: We can provide you all of the truck details that the ferry …" at bounding box center [326, 226] width 325 height 61
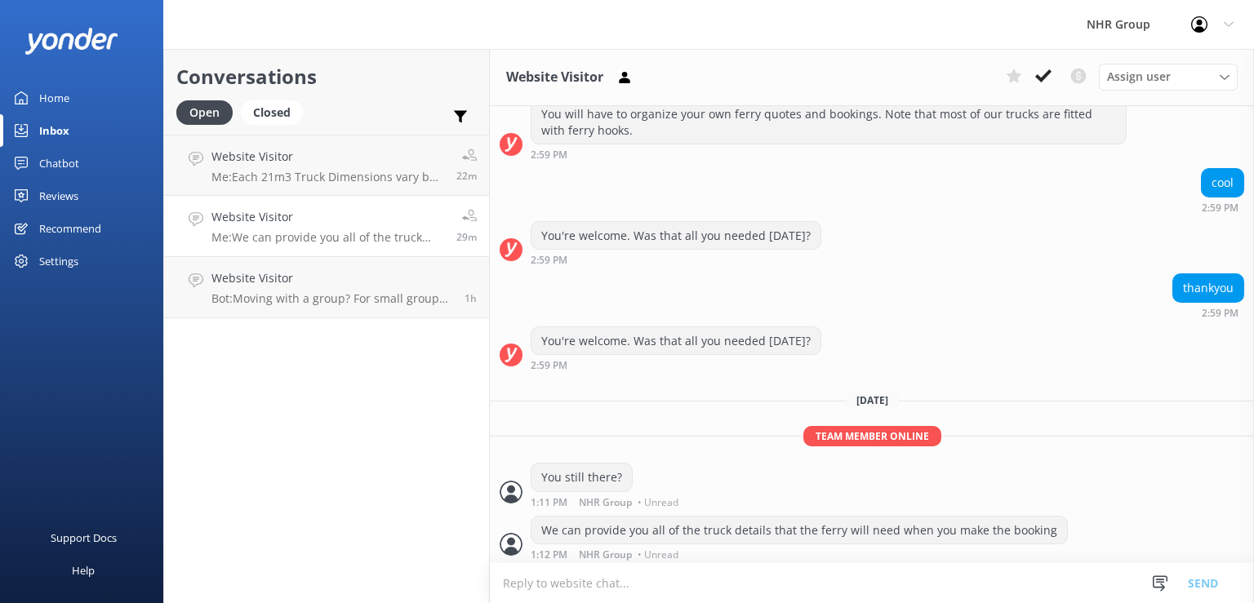
scroll to position [483, 0]
click at [336, 218] on h4 "Website Visitor" at bounding box center [327, 217] width 233 height 18
click at [276, 102] on div "Closed" at bounding box center [272, 112] width 62 height 24
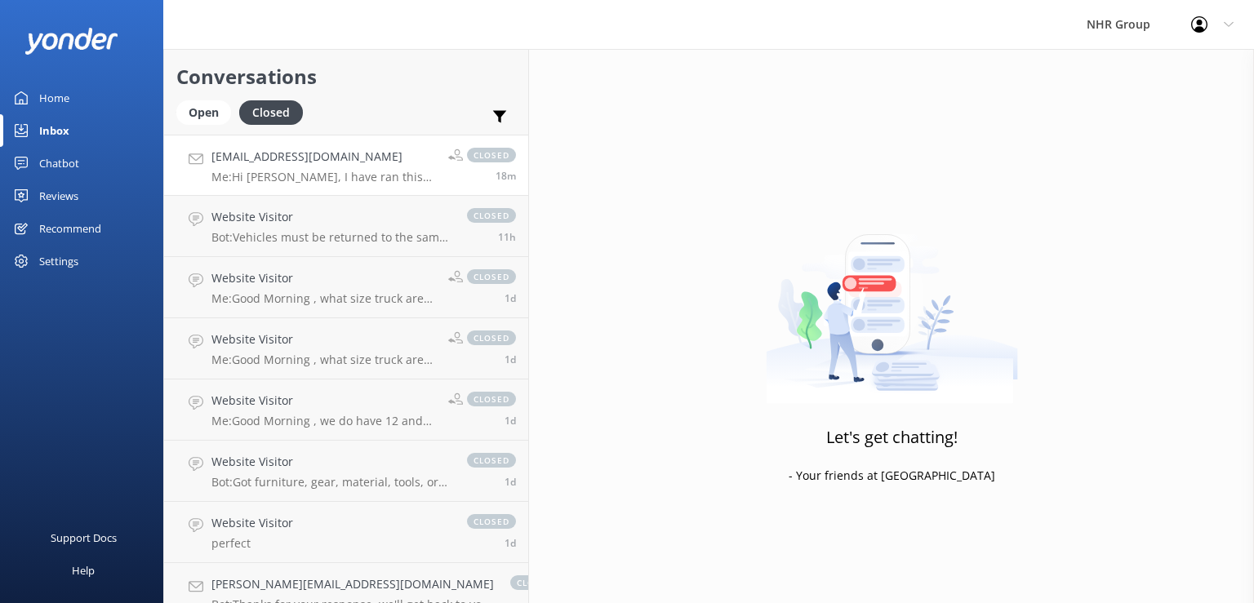
click at [301, 176] on p "Me: Hi [PERSON_NAME], I have ran this past the manager responsible for work sho…" at bounding box center [323, 177] width 225 height 15
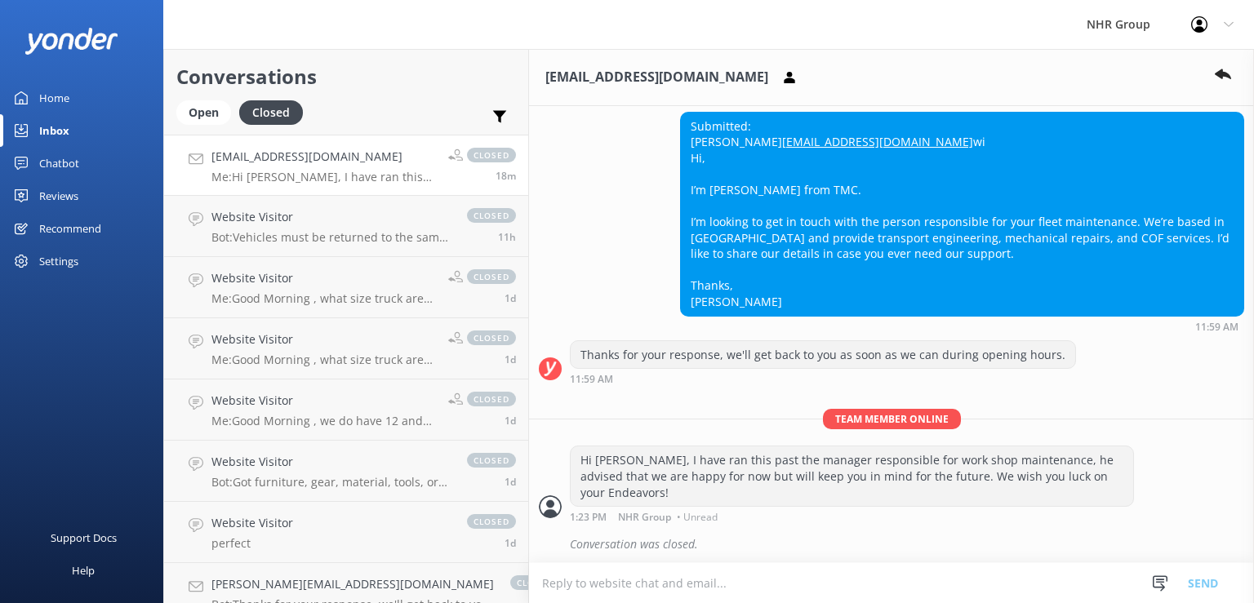
scroll to position [329, 0]
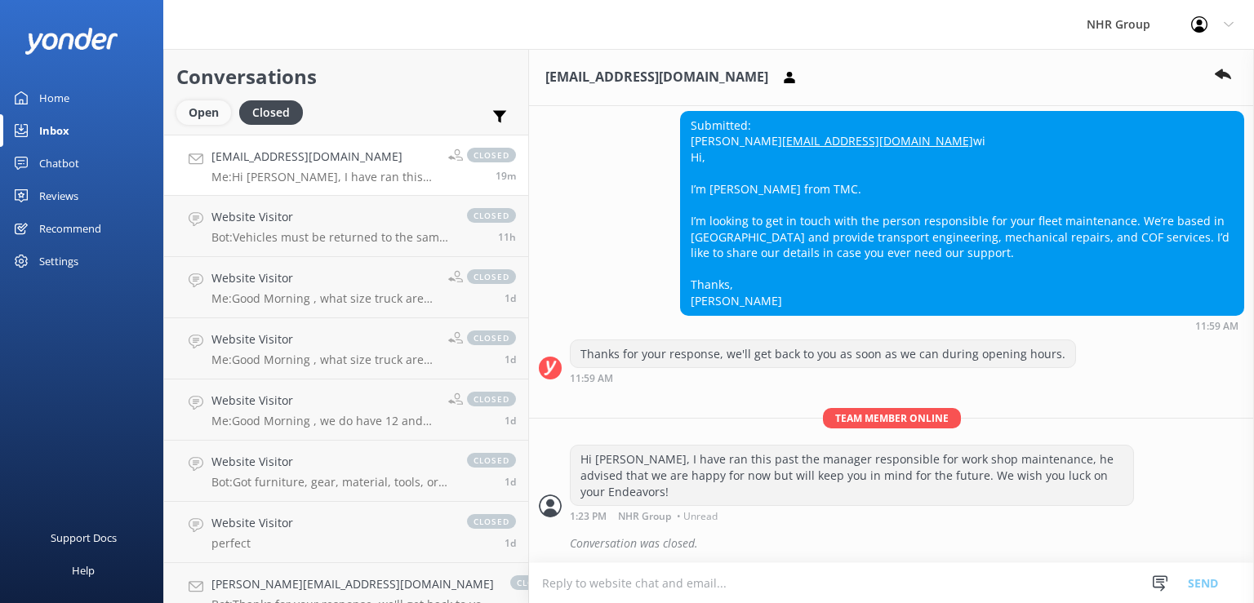
click at [202, 115] on div "Open" at bounding box center [203, 112] width 55 height 24
